Goal: Navigation & Orientation: Go to known website

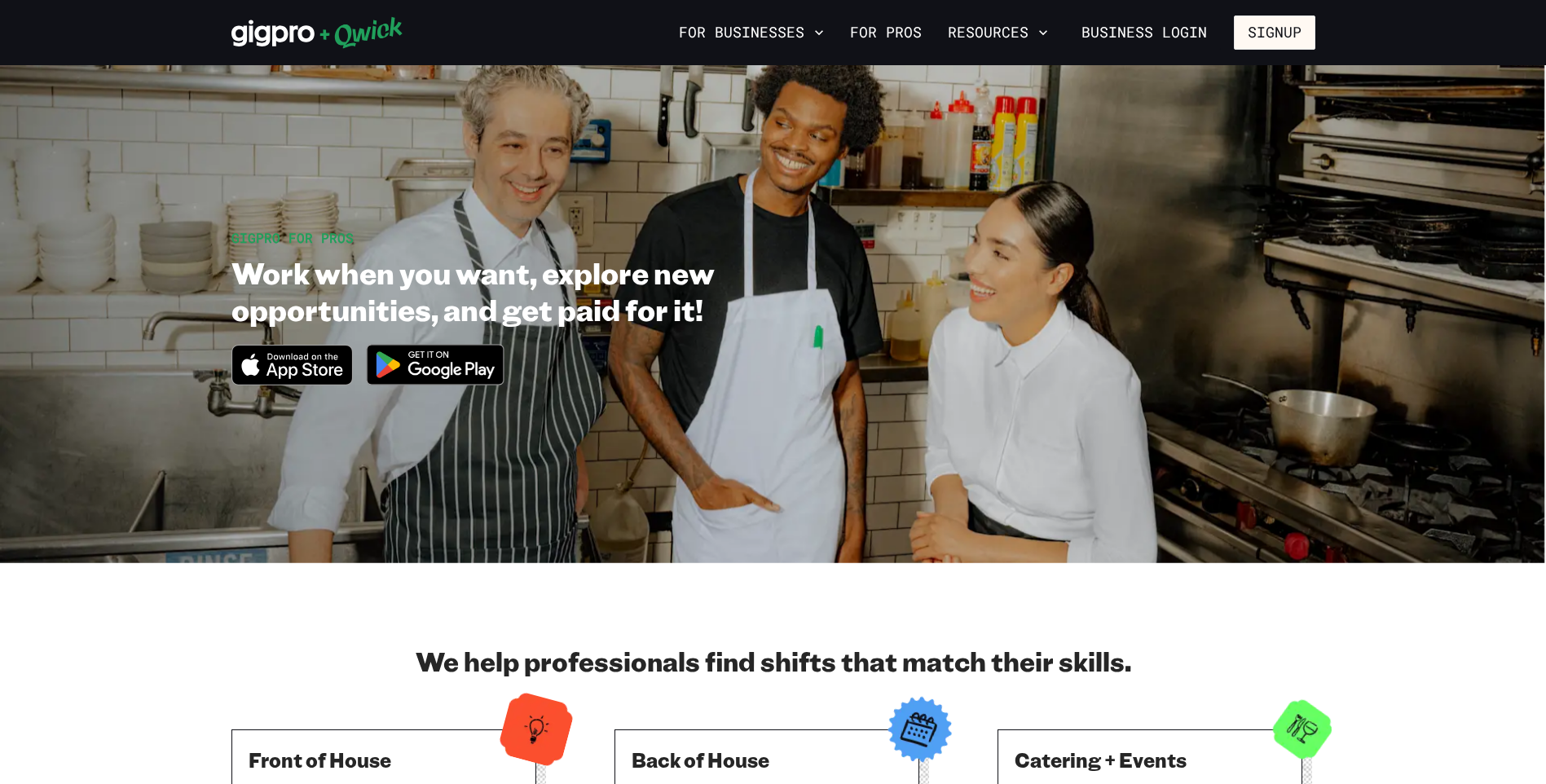
click at [438, 358] on img at bounding box center [436, 364] width 159 height 61
